Goal: Find specific page/section: Find specific page/section

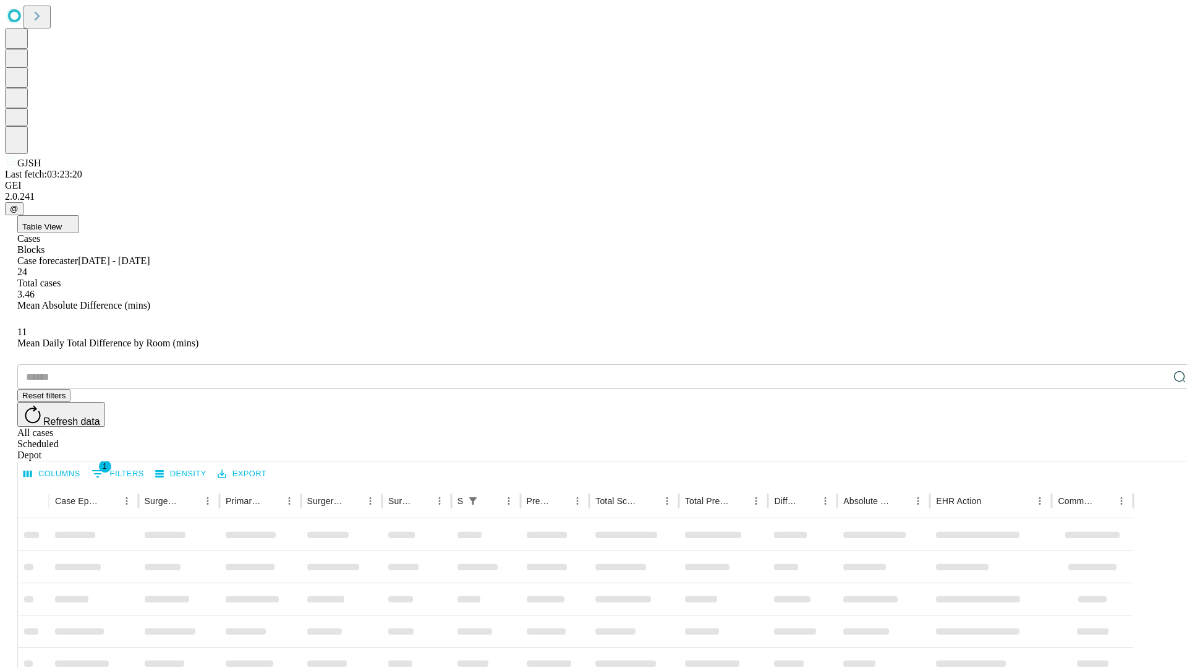
click at [1155, 450] on div "Depot" at bounding box center [605, 455] width 1177 height 11
